Goal: Transaction & Acquisition: Purchase product/service

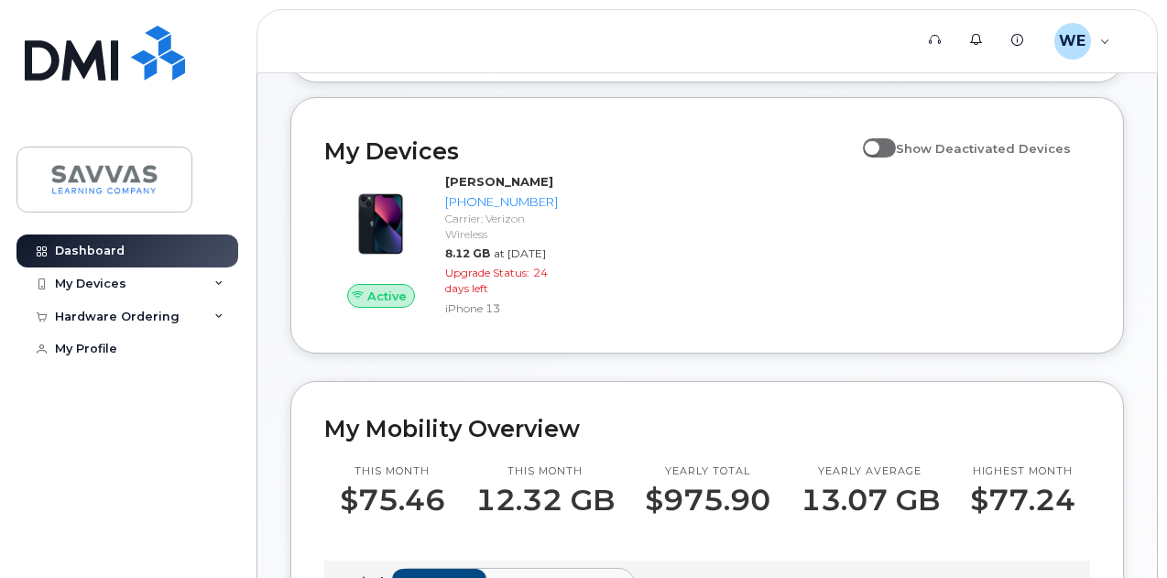
scroll to position [183, 0]
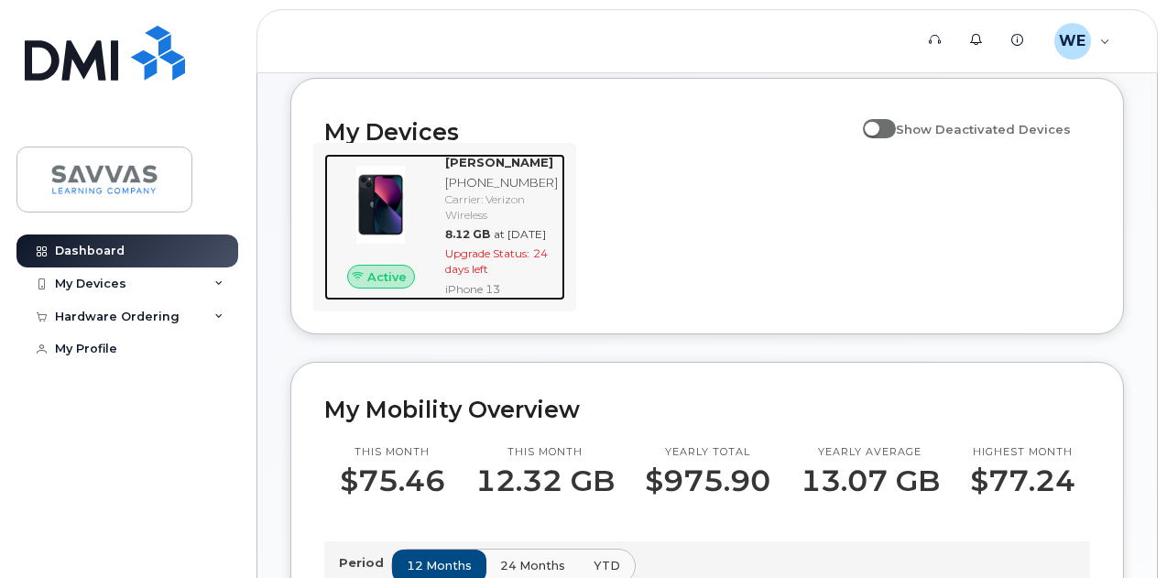
click at [465, 276] on span "24 days left" at bounding box center [496, 260] width 103 height 29
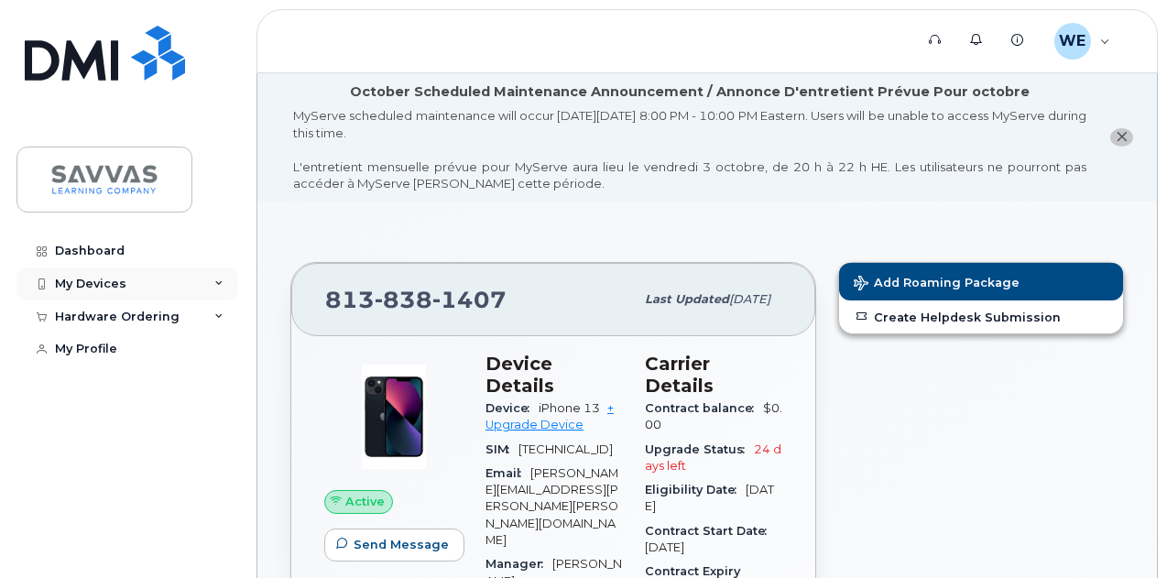
click at [71, 273] on div "My Devices" at bounding box center [127, 283] width 222 height 33
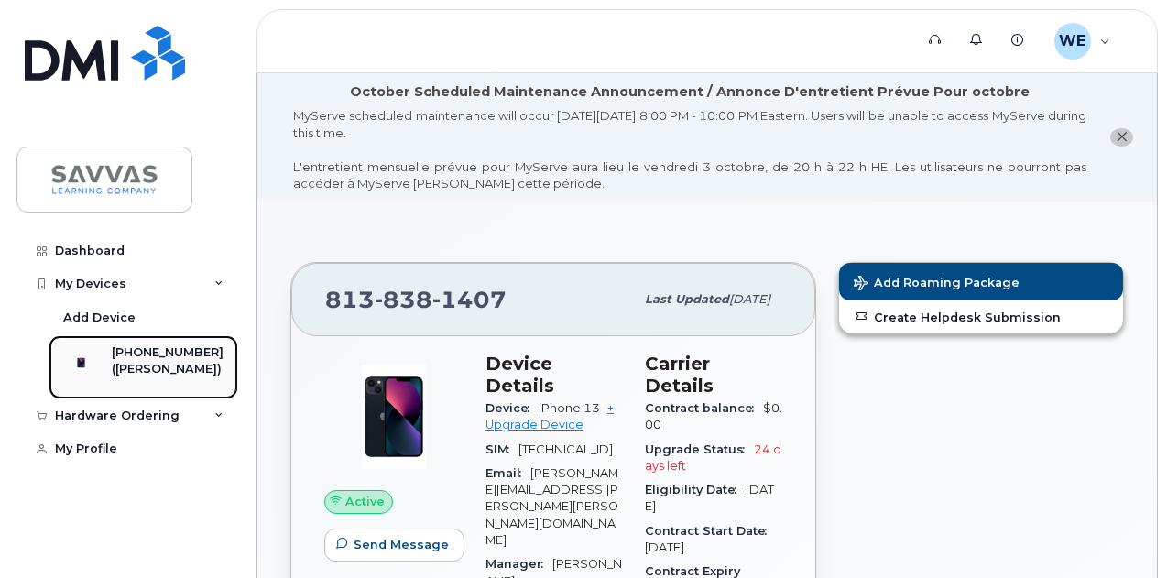
click at [152, 372] on div "([PERSON_NAME])" at bounding box center [168, 369] width 112 height 16
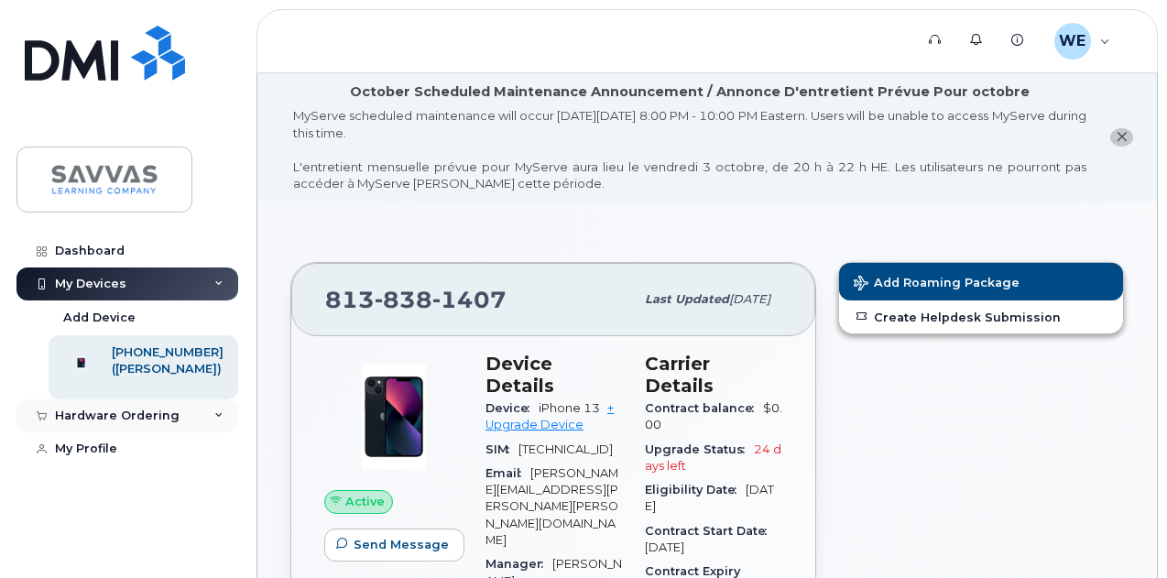
click at [137, 422] on div "Hardware Ordering" at bounding box center [117, 415] width 125 height 15
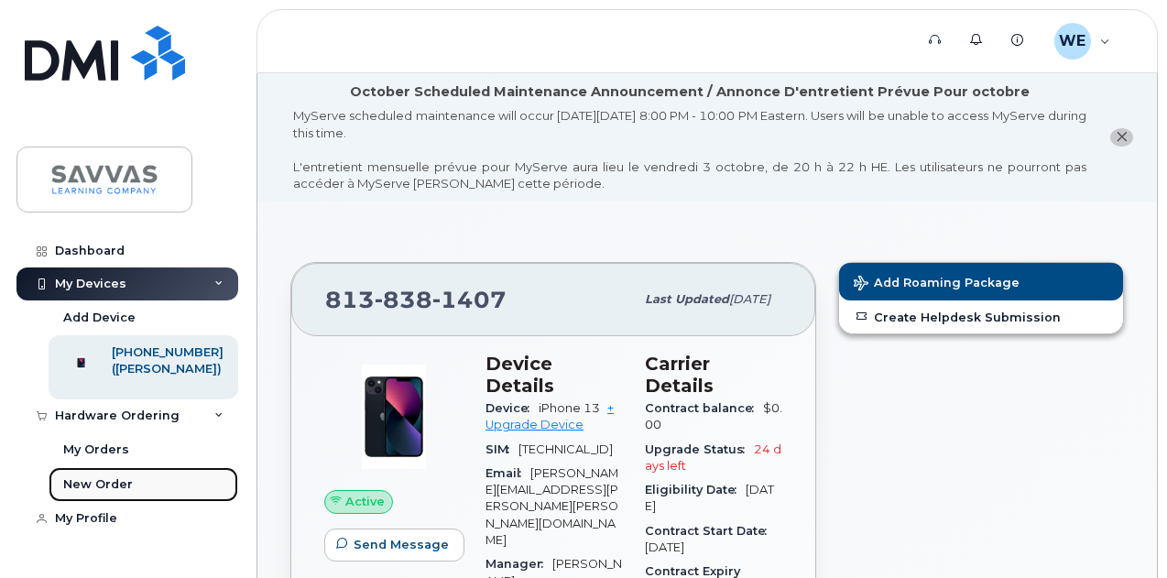
click at [101, 493] on div "New Order" at bounding box center [98, 484] width 70 height 16
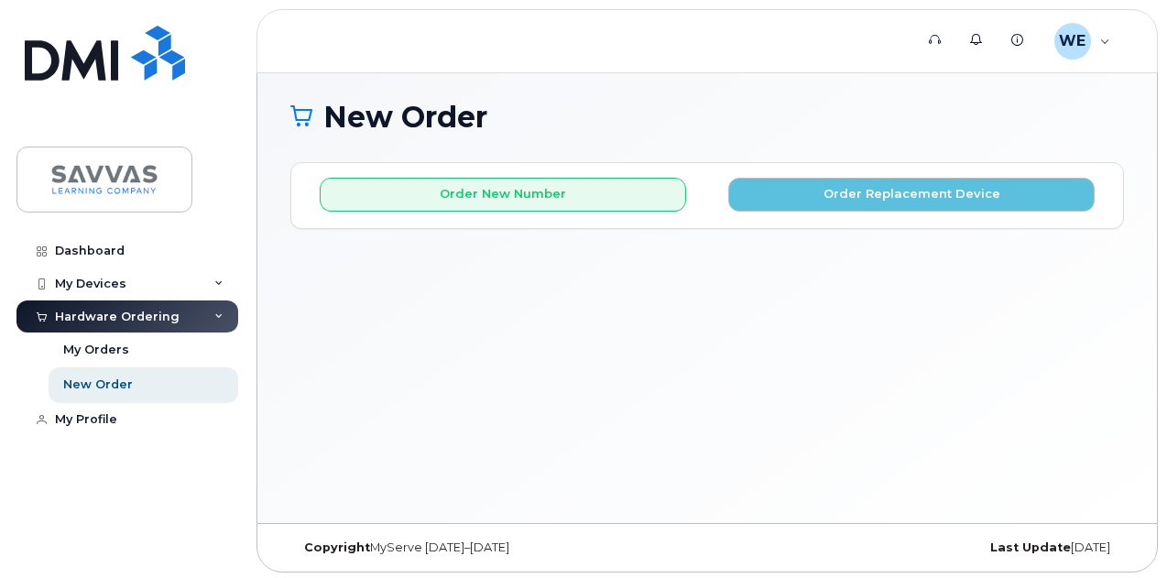
scroll to position [136, 0]
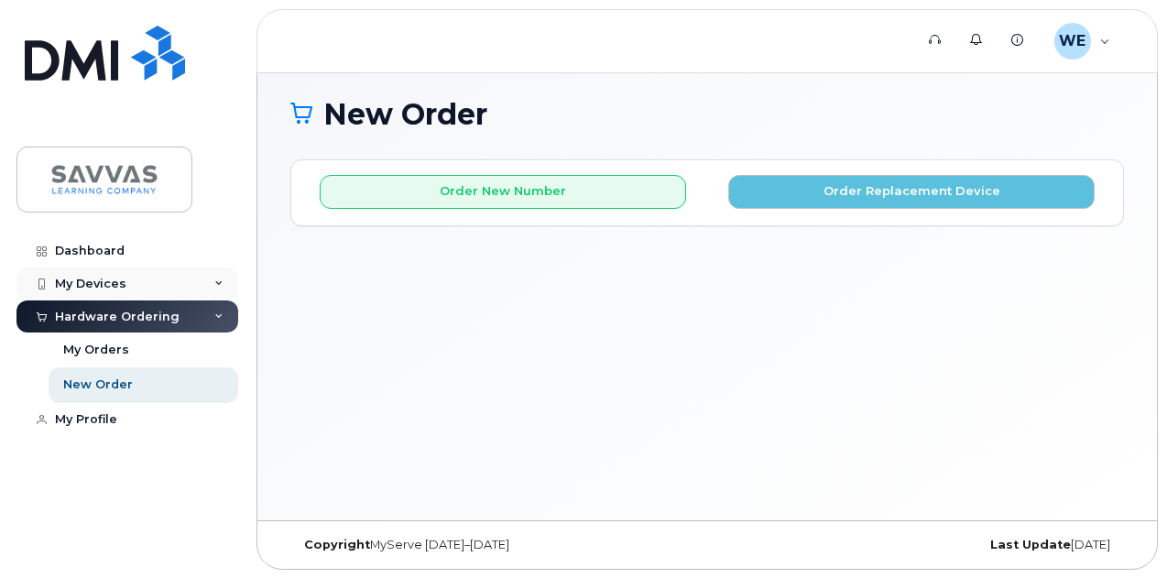
click at [95, 283] on div "My Devices" at bounding box center [90, 284] width 71 height 15
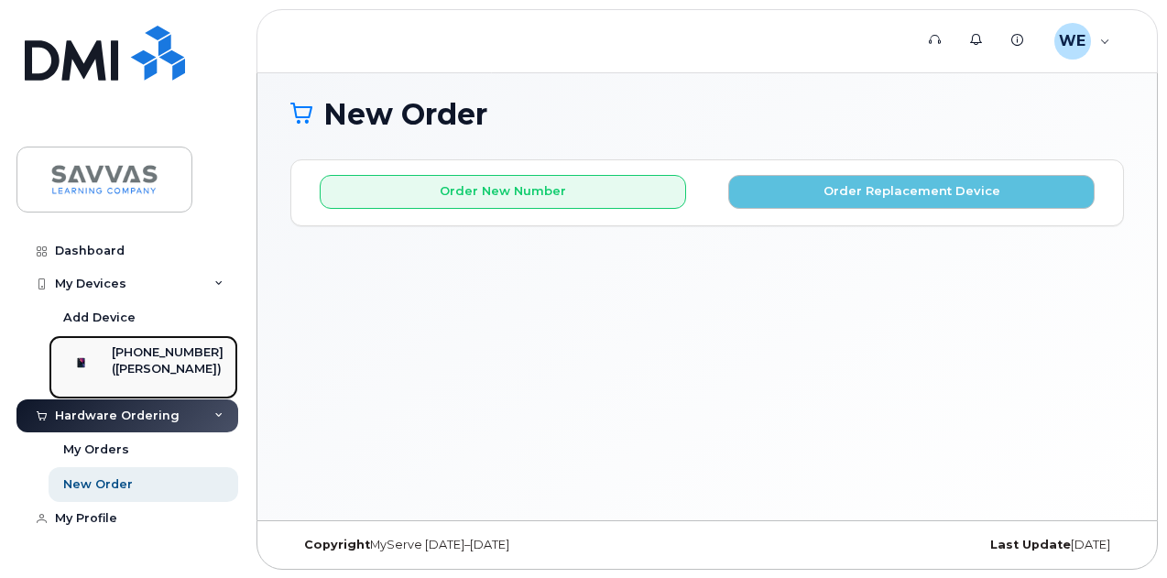
click at [144, 375] on div "([PERSON_NAME])" at bounding box center [168, 369] width 112 height 16
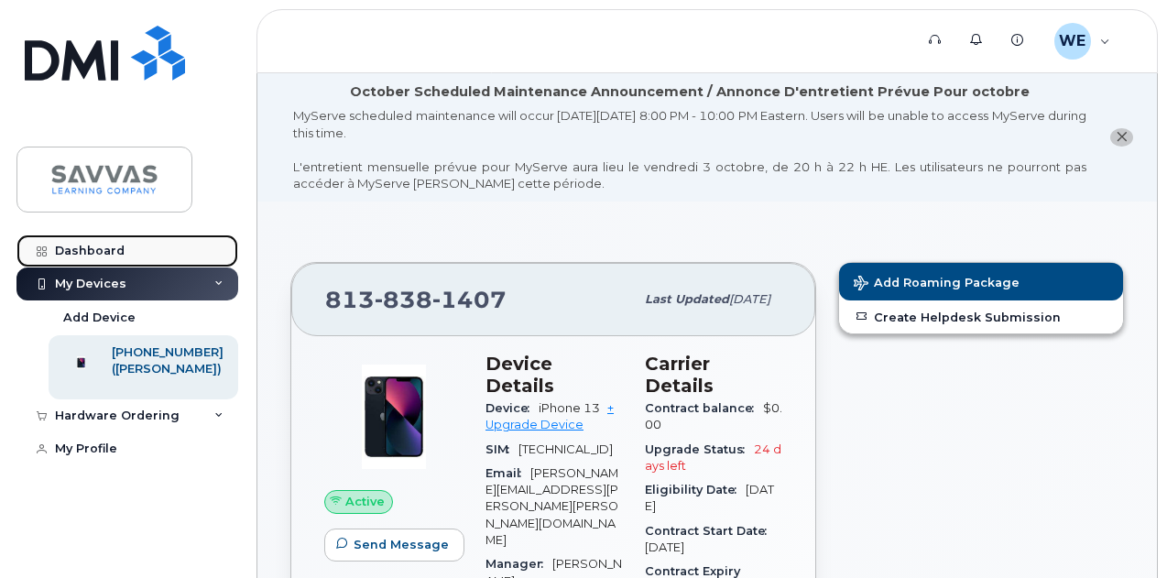
click at [82, 256] on link "Dashboard" at bounding box center [127, 250] width 222 height 33
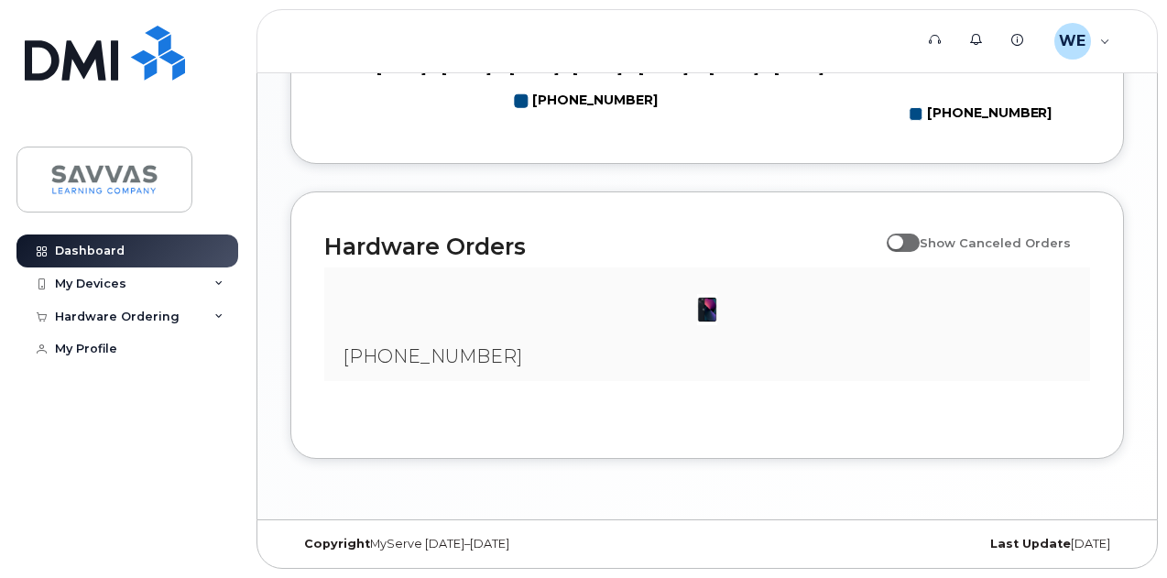
scroll to position [1113, 0]
click at [394, 238] on h2 "Hardware Orders" at bounding box center [600, 246] width 553 height 27
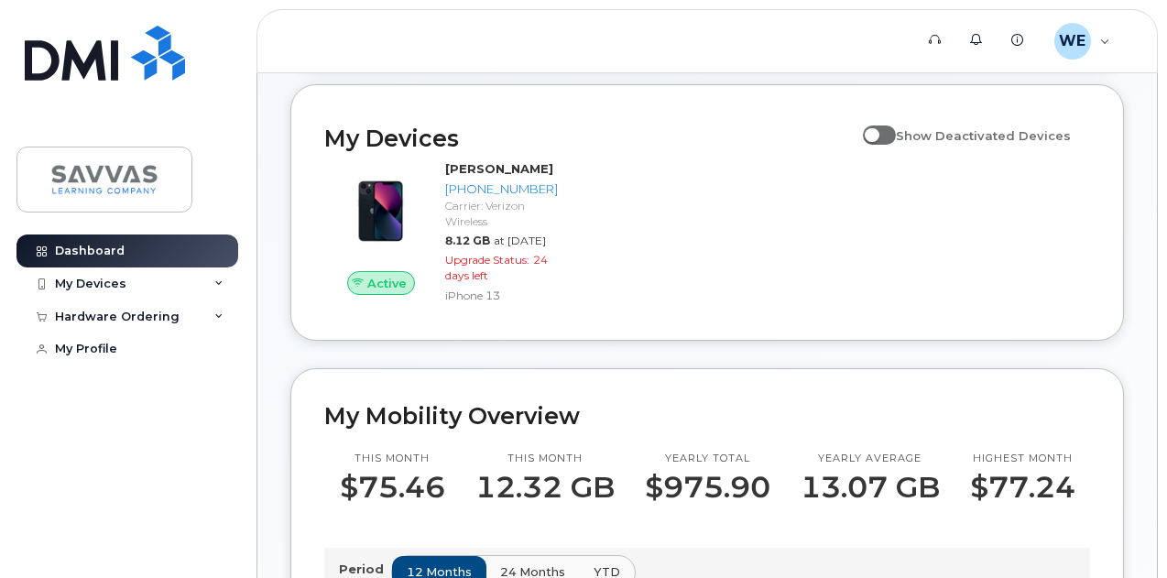
scroll to position [0, 0]
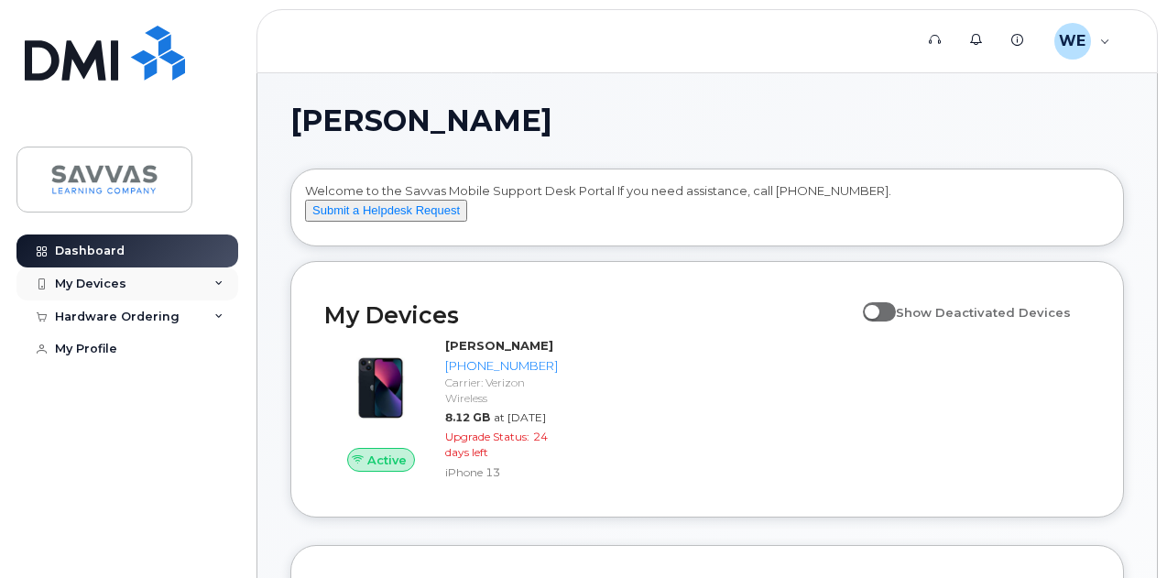
click at [130, 283] on div "My Devices" at bounding box center [127, 283] width 222 height 33
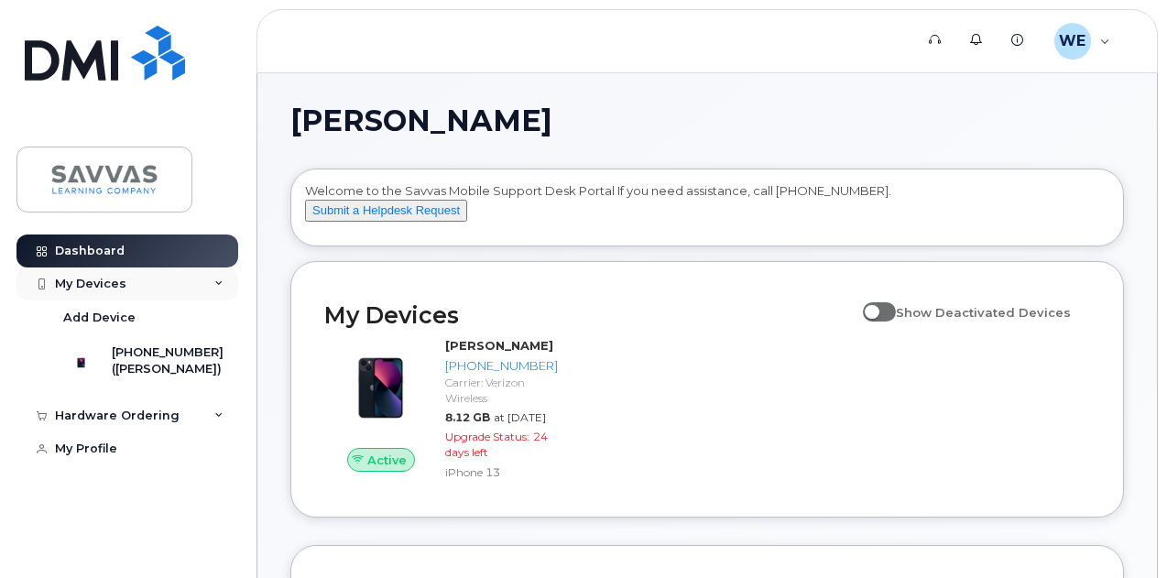
click at [130, 285] on div "My Devices" at bounding box center [127, 283] width 222 height 33
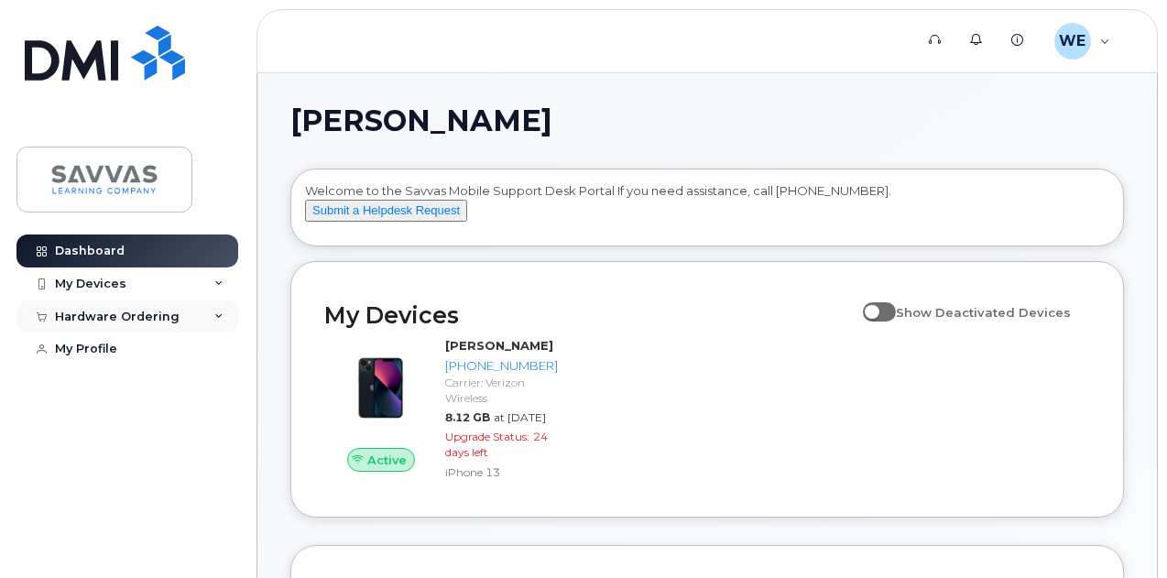
click at [210, 310] on div "Hardware Ordering" at bounding box center [127, 316] width 222 height 33
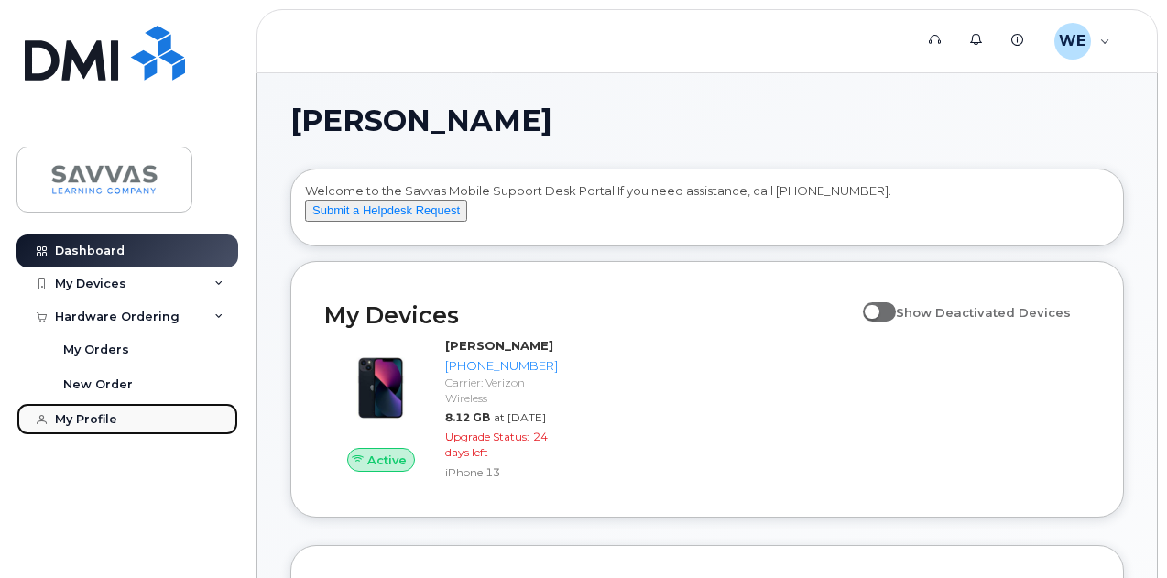
click at [109, 413] on div "My Profile" at bounding box center [86, 419] width 62 height 15
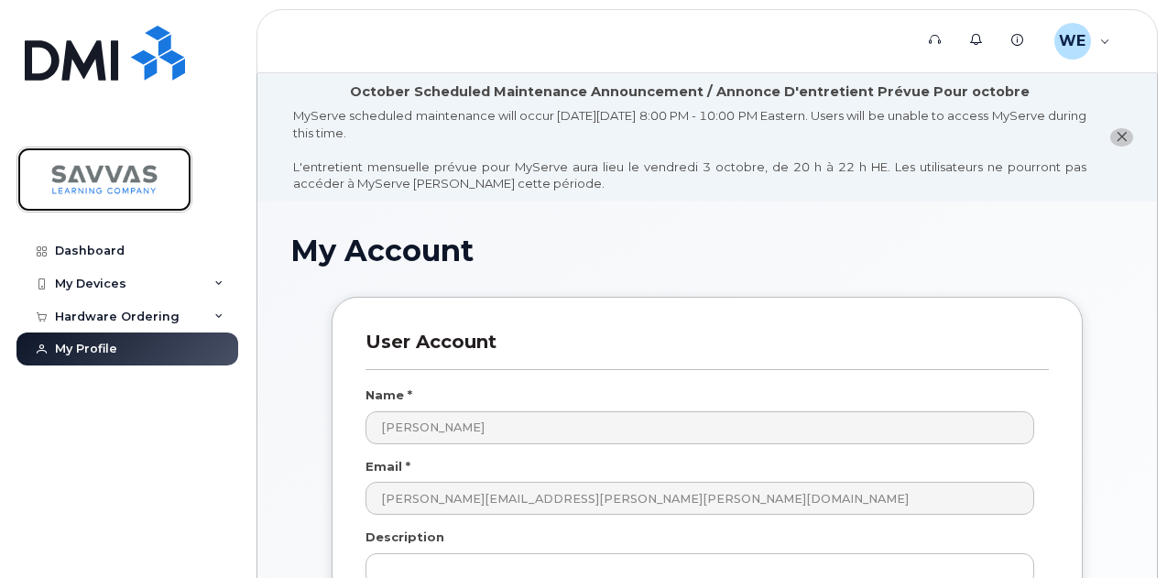
click at [82, 184] on img at bounding box center [104, 179] width 141 height 53
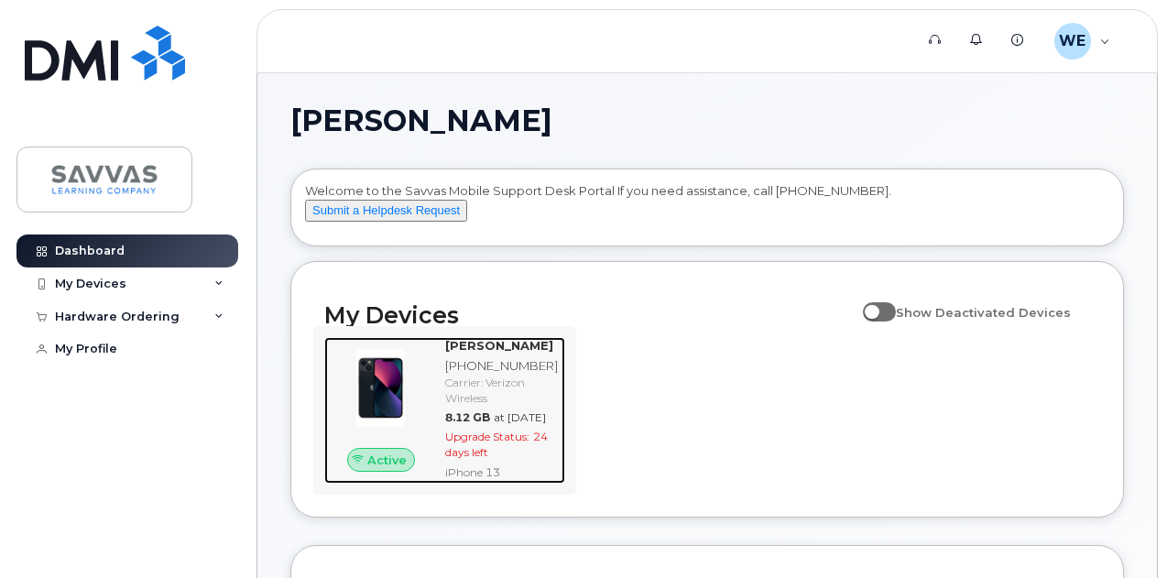
click at [485, 443] on span "Upgrade Status:" at bounding box center [487, 437] width 84 height 14
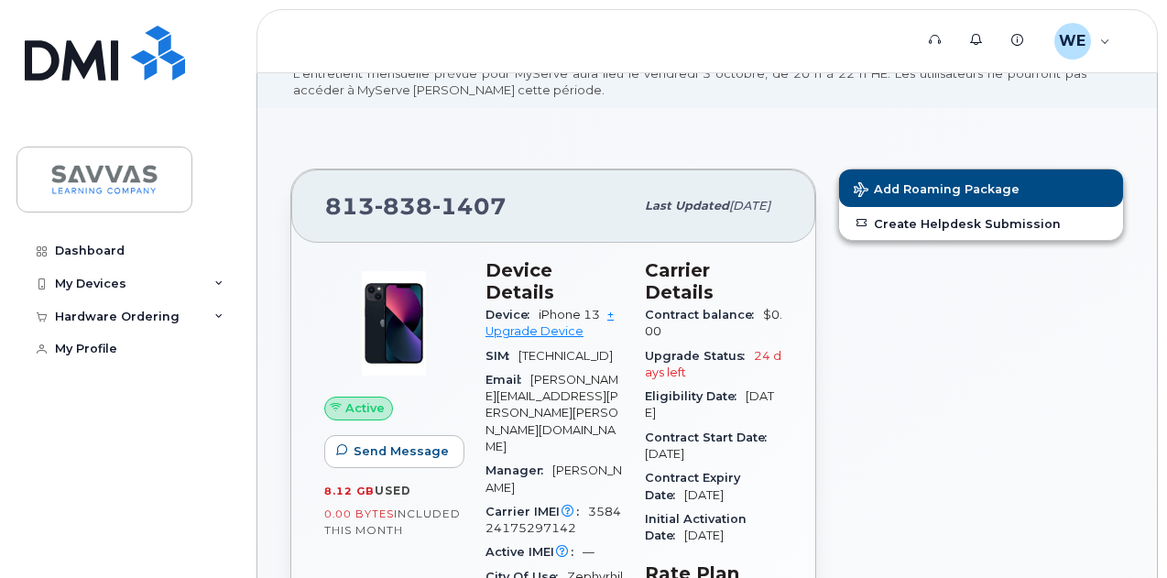
scroll to position [183, 0]
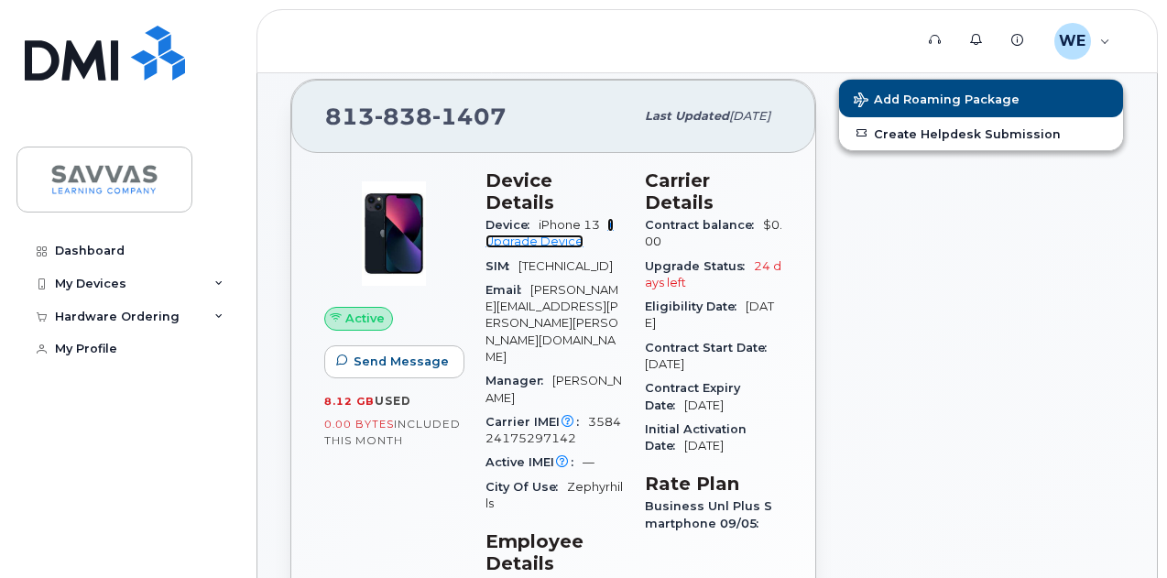
click at [520, 218] on link "+ Upgrade Device" at bounding box center [549, 233] width 128 height 30
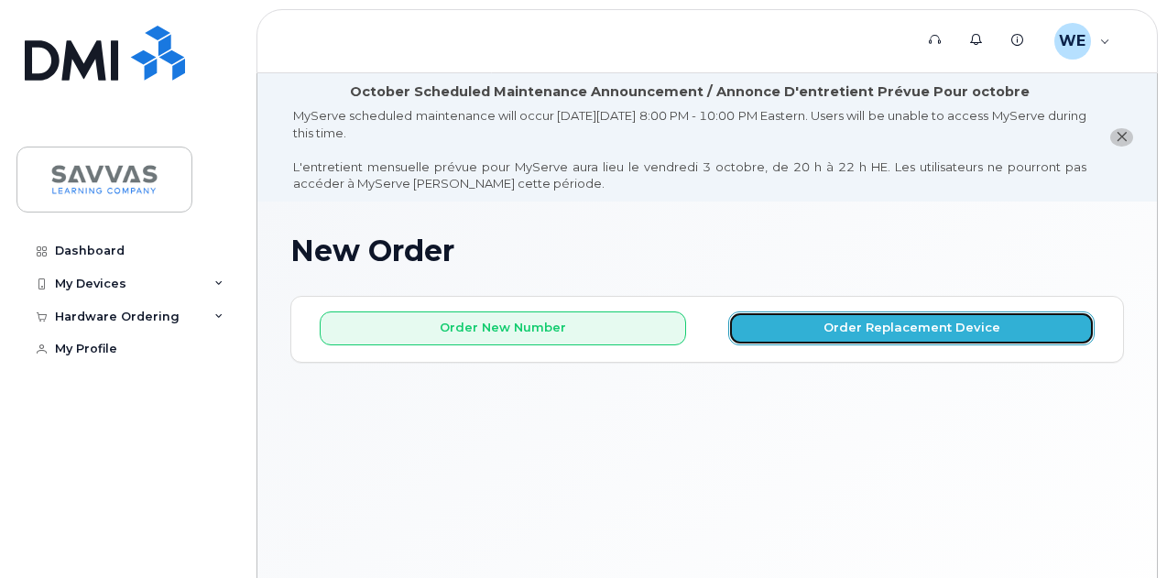
click at [829, 322] on button "Order Replacement Device" at bounding box center [911, 328] width 366 height 34
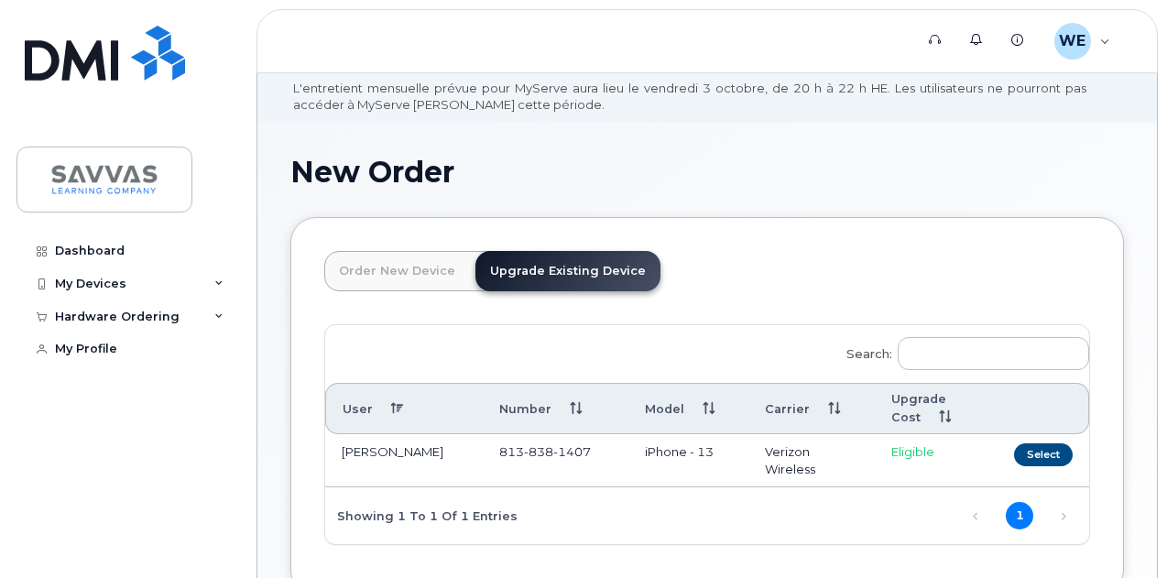
scroll to position [183, 0]
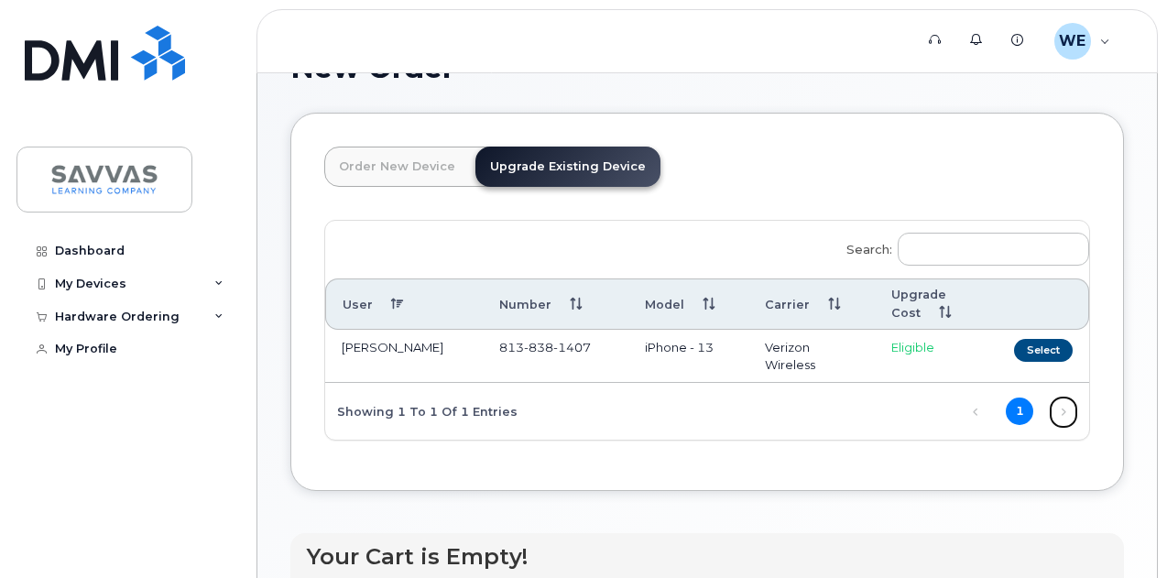
click at [1050, 410] on link "Next" at bounding box center [1063, 411] width 27 height 27
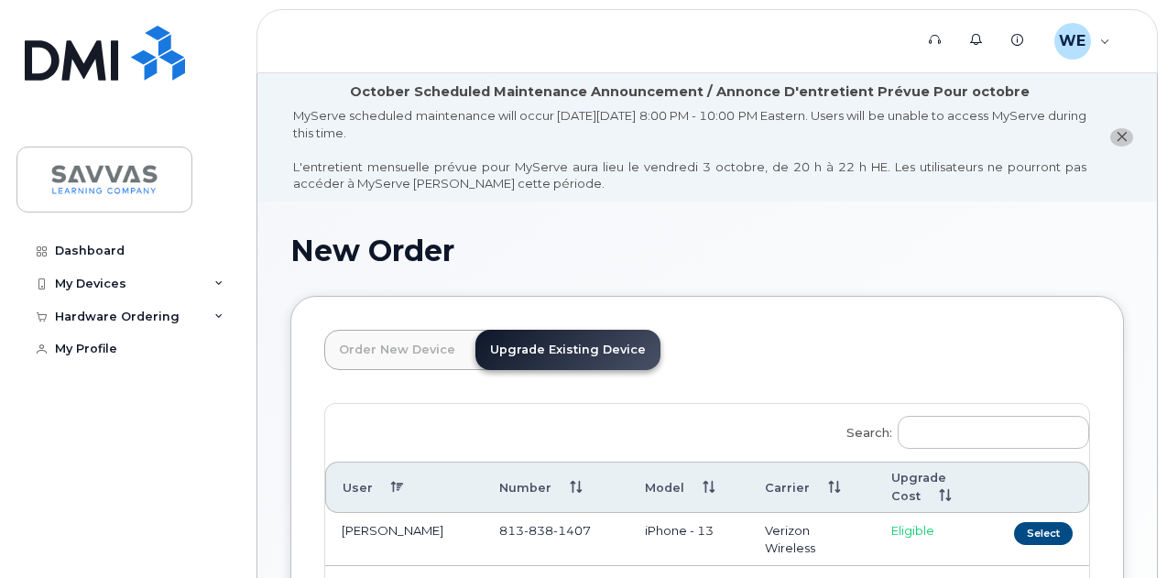
scroll to position [215, 0]
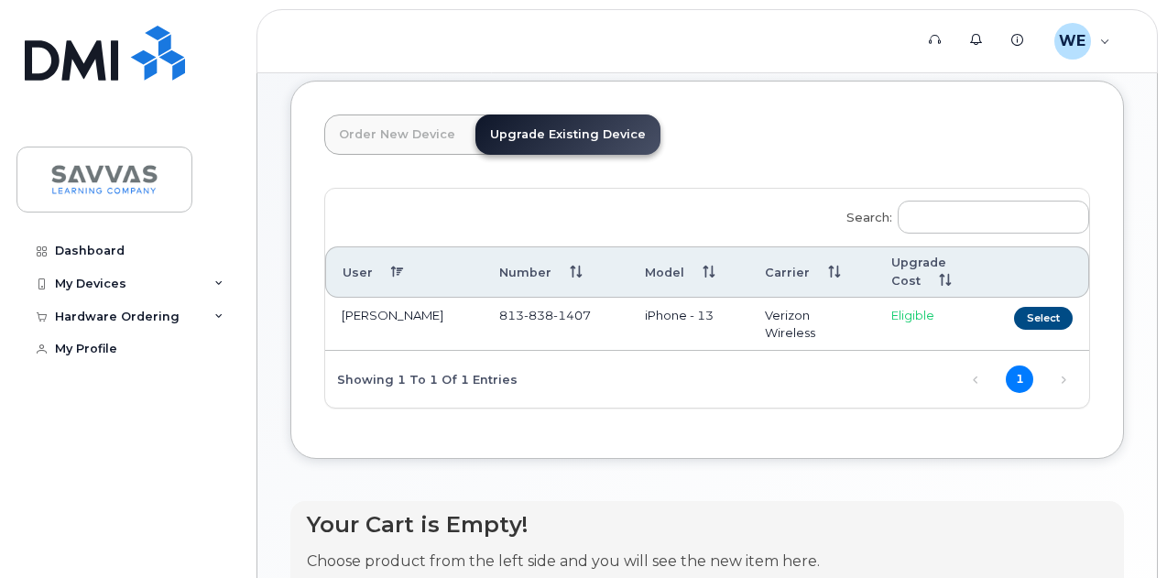
click at [748, 274] on th "Carrier" at bounding box center [811, 271] width 126 height 51
click at [875, 278] on th "Upgrade Cost" at bounding box center [929, 271] width 108 height 51
click at [1006, 376] on link "1" at bounding box center [1019, 378] width 27 height 27
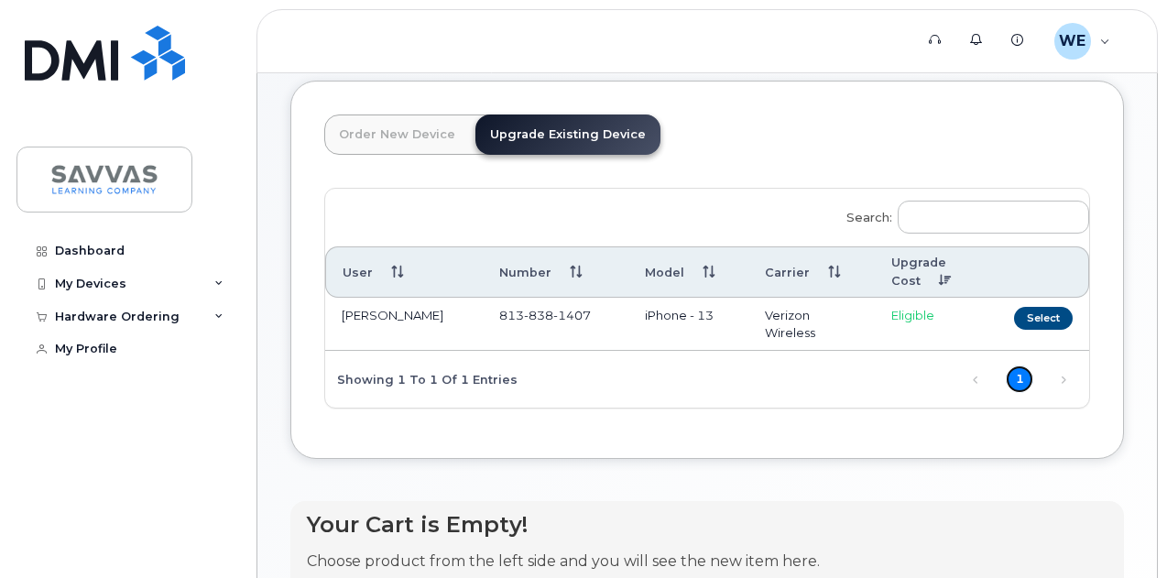
click at [1006, 376] on link "1" at bounding box center [1019, 378] width 27 height 27
click at [875, 278] on th "Upgrade Cost" at bounding box center [929, 271] width 108 height 51
click at [628, 317] on td "iPhone - 13" at bounding box center [688, 324] width 120 height 53
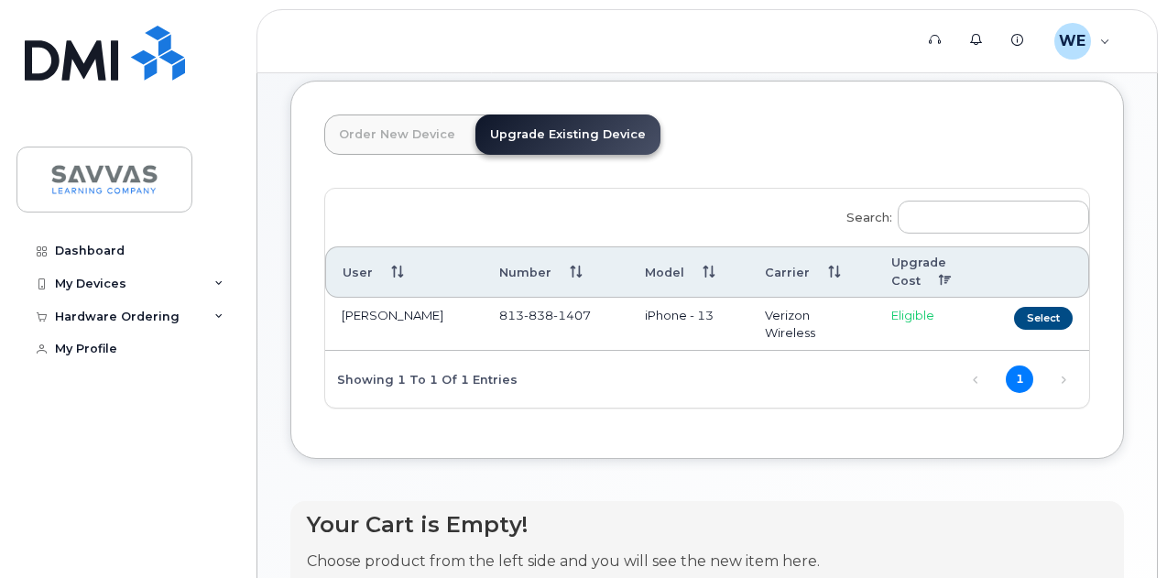
click at [628, 271] on th "Model" at bounding box center [688, 271] width 120 height 51
click at [628, 269] on th "Model" at bounding box center [688, 271] width 120 height 51
click at [628, 270] on th "Model" at bounding box center [688, 271] width 120 height 51
click at [628, 267] on th "Model" at bounding box center [688, 271] width 120 height 51
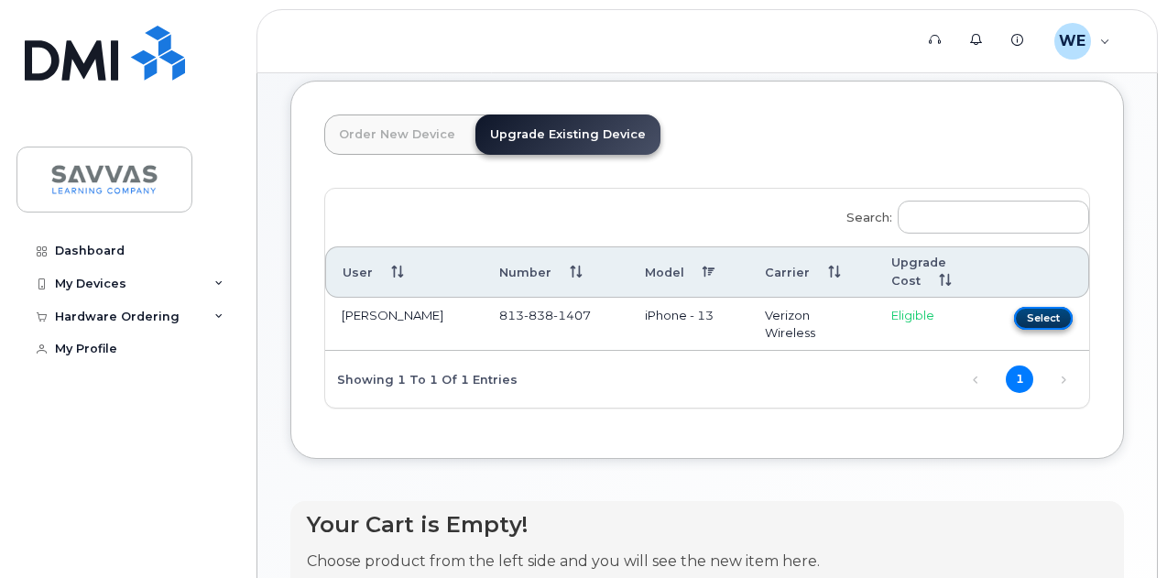
click at [1014, 320] on button "Select" at bounding box center [1043, 318] width 59 height 23
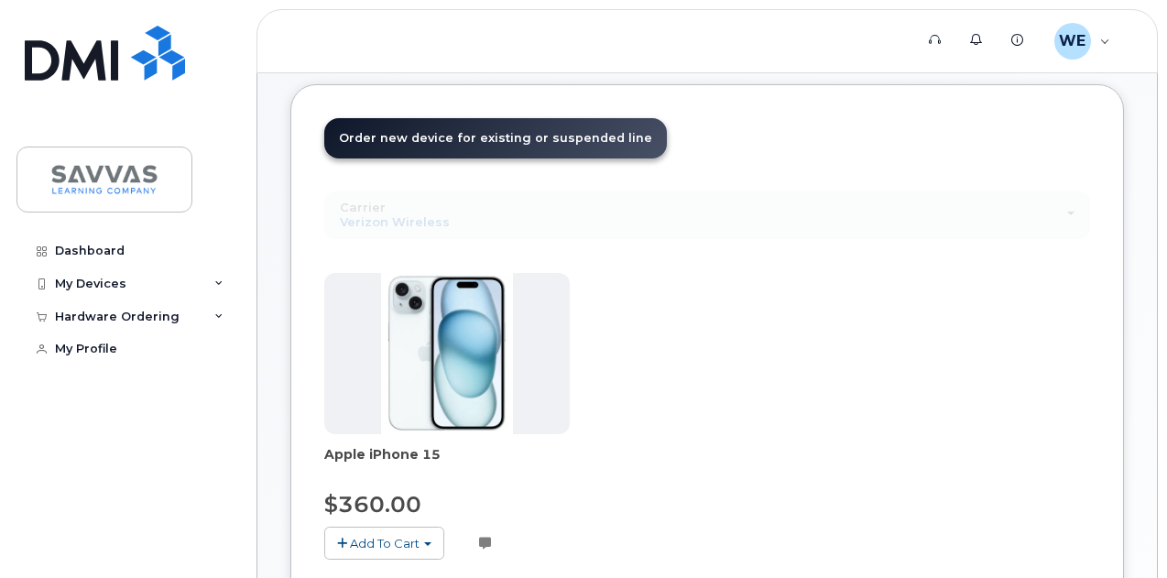
scroll to position [124, 0]
